Goal: Information Seeking & Learning: Learn about a topic

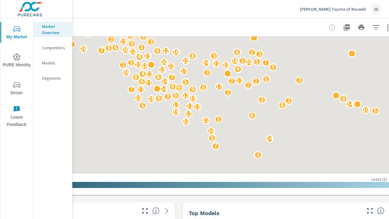
scroll to position [232, 138]
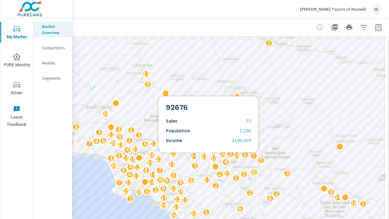
scroll to position [0, 131]
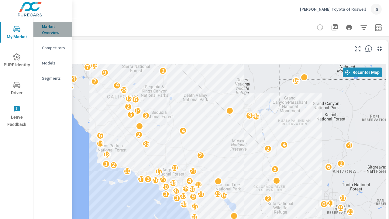
click at [53, 32] on p "Market Overview" at bounding box center [54, 29] width 25 height 12
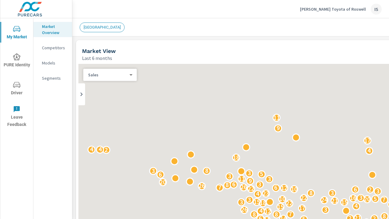
scroll to position [0, 0]
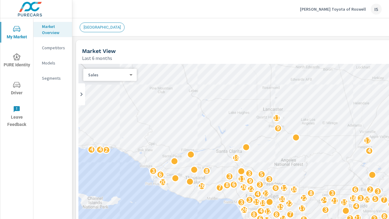
click at [190, 45] on div "Market View Last 6 months" at bounding box center [278, 51] width 405 height 22
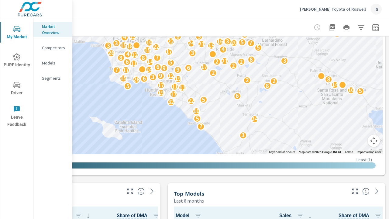
scroll to position [115, 138]
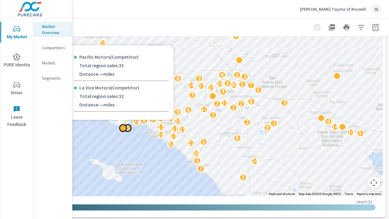
click at [122, 128] on div at bounding box center [123, 128] width 8 height 8
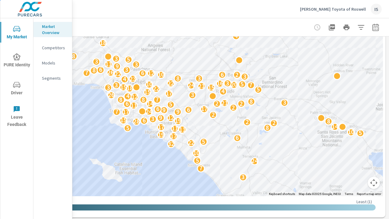
scroll to position [0, 0]
